Goal: Information Seeking & Learning: Learn about a topic

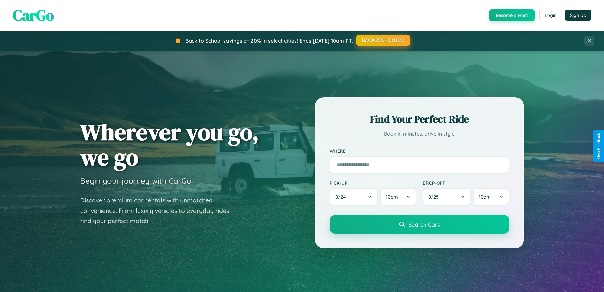
click at [383, 40] on button "BACK2SCHOOL20" at bounding box center [384, 40] width 54 height 11
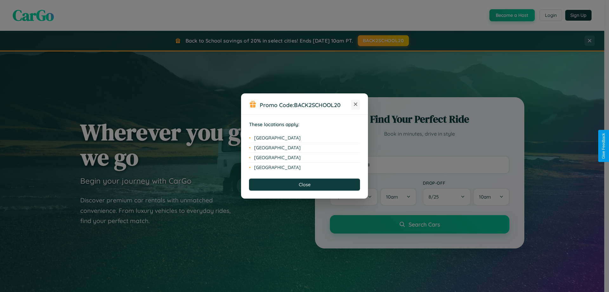
click at [356, 104] on icon at bounding box center [355, 103] width 3 height 3
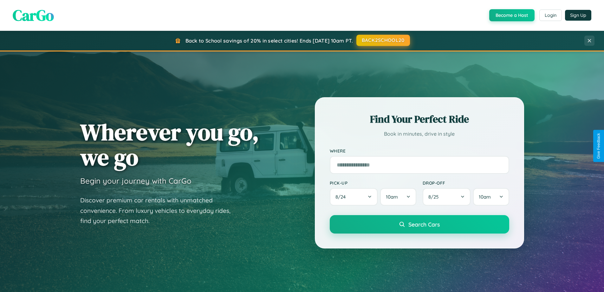
click at [383, 40] on button "BACK2SCHOOL20" at bounding box center [384, 40] width 54 height 11
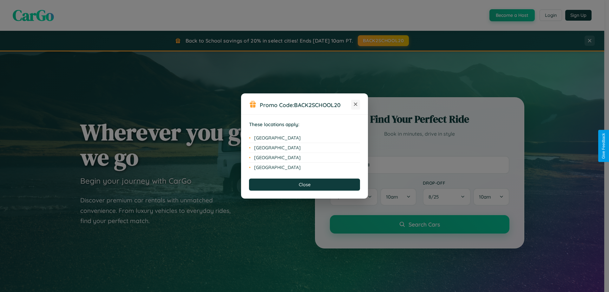
click at [356, 104] on icon at bounding box center [355, 103] width 3 height 3
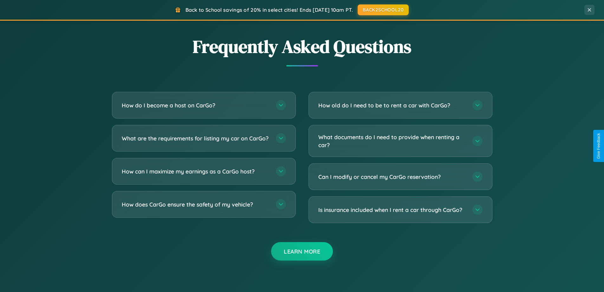
scroll to position [1221, 0]
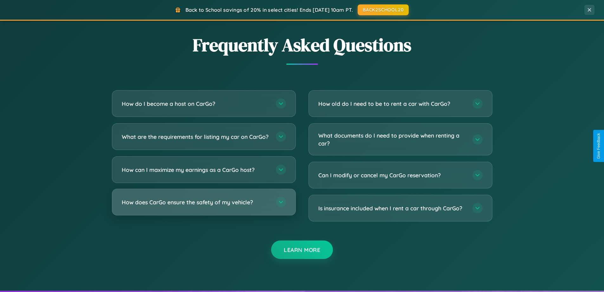
click at [204, 206] on h3 "How does CarGo ensure the safety of my vehicle?" at bounding box center [196, 202] width 148 height 8
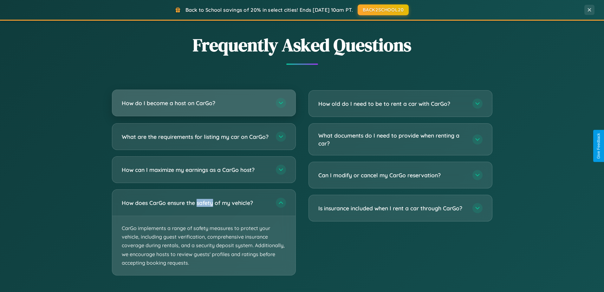
click at [204, 103] on h3 "How do I become a host on CarGo?" at bounding box center [196, 103] width 148 height 8
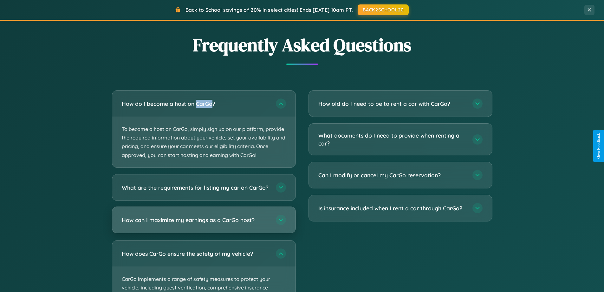
click at [204, 223] on h3 "How can I maximize my earnings as a CarGo host?" at bounding box center [196, 219] width 148 height 8
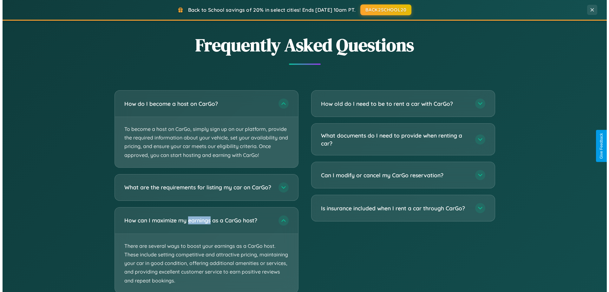
scroll to position [1320, 0]
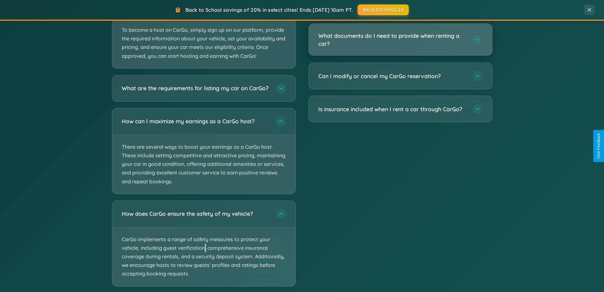
click at [400, 40] on h3 "What documents do I need to provide when renting a car?" at bounding box center [392, 40] width 148 height 16
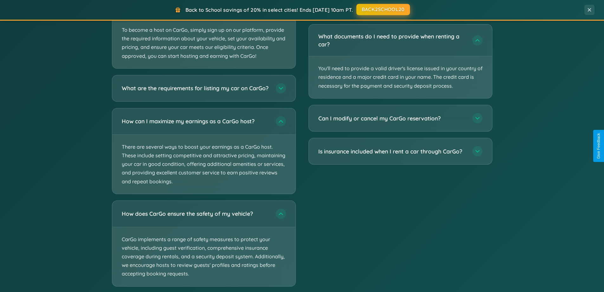
click at [400, 9] on button "BACK2SCHOOL20" at bounding box center [384, 9] width 54 height 11
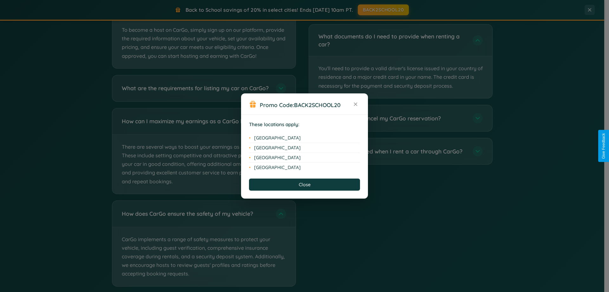
click at [400, 118] on div "Promo Code: BACK2SCHOOL20 These locations apply: [GEOGRAPHIC_DATA] [GEOGRAPHIC_…" at bounding box center [304, 146] width 609 height 292
